Goal: Task Accomplishment & Management: Use online tool/utility

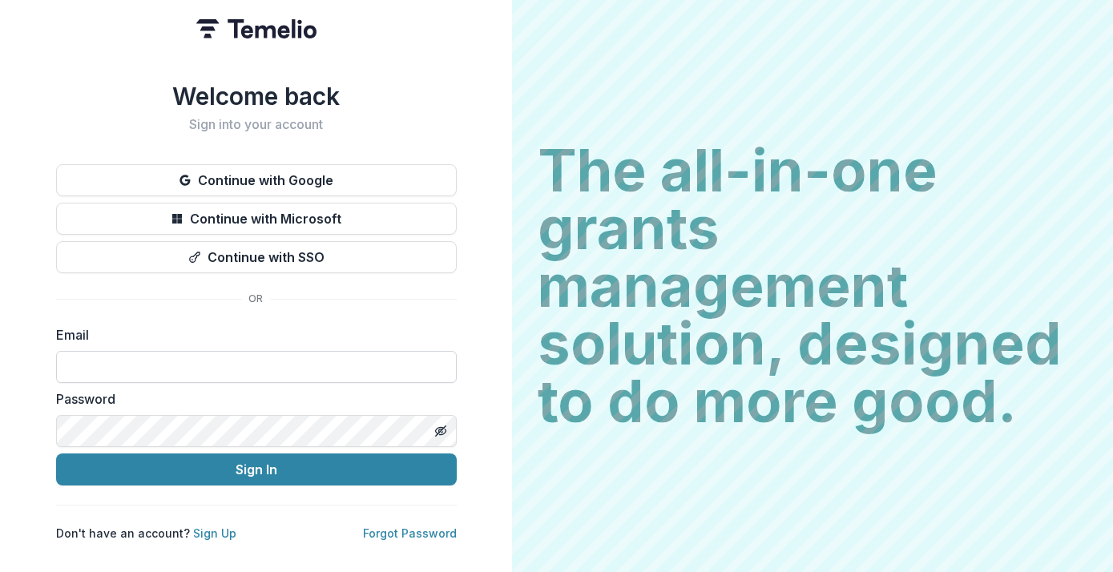
click at [193, 354] on input at bounding box center [256, 367] width 400 height 32
type input "**********"
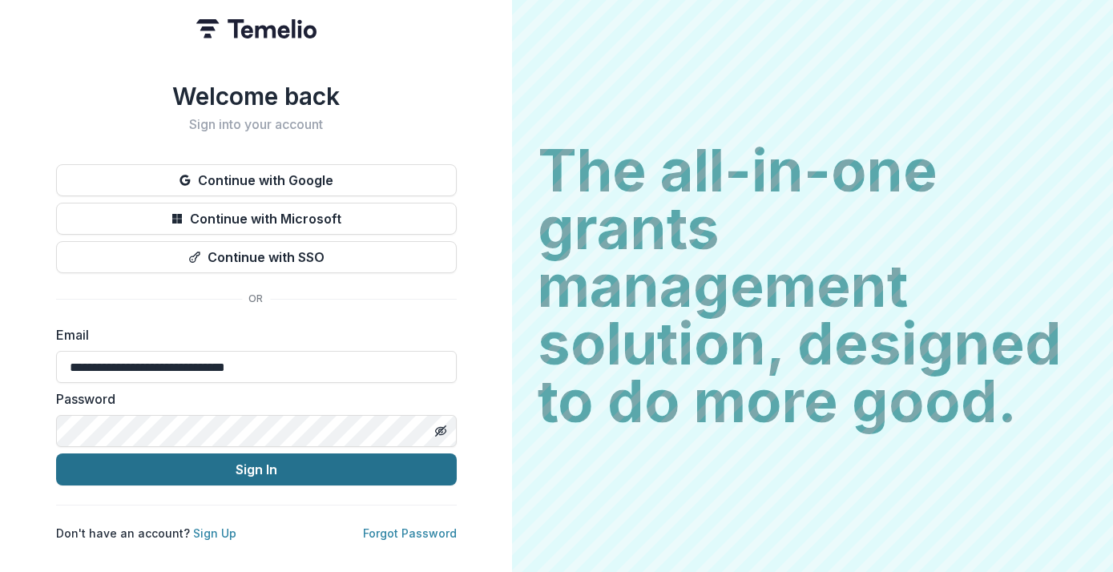
click at [184, 461] on button "Sign In" at bounding box center [256, 469] width 400 height 32
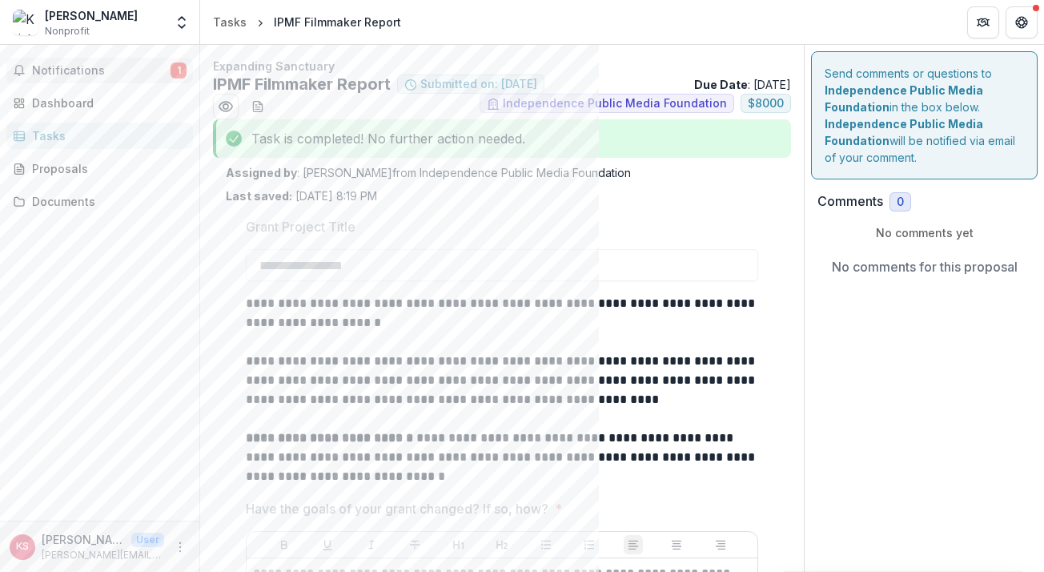
click at [105, 71] on span "Notifications" at bounding box center [101, 71] width 139 height 14
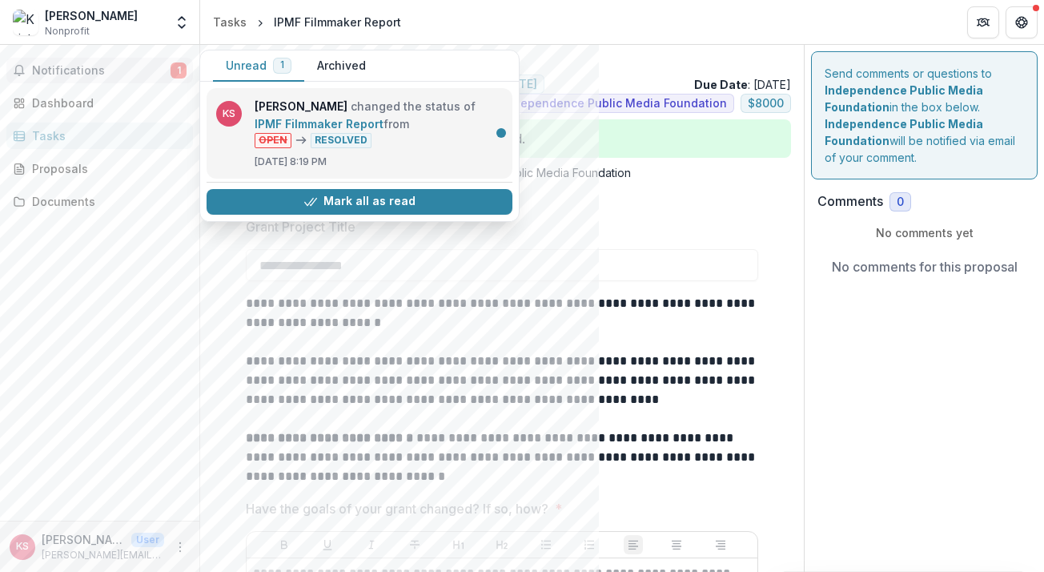
click at [351, 131] on link "IPMF Filmmaker Report" at bounding box center [319, 124] width 129 height 14
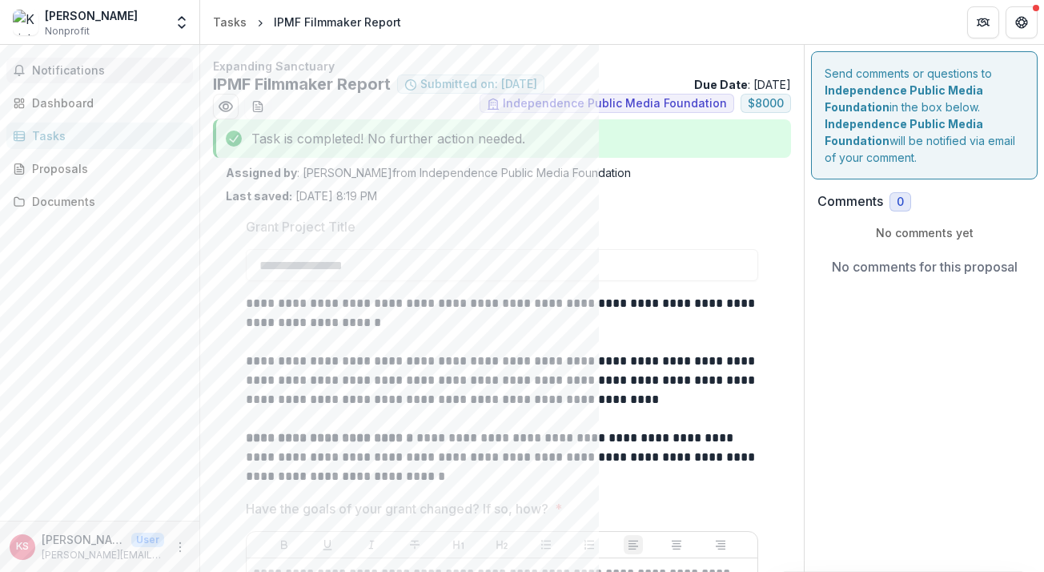
click at [107, 76] on span "Notifications" at bounding box center [109, 71] width 155 height 14
